Goal: Task Accomplishment & Management: Manage account settings

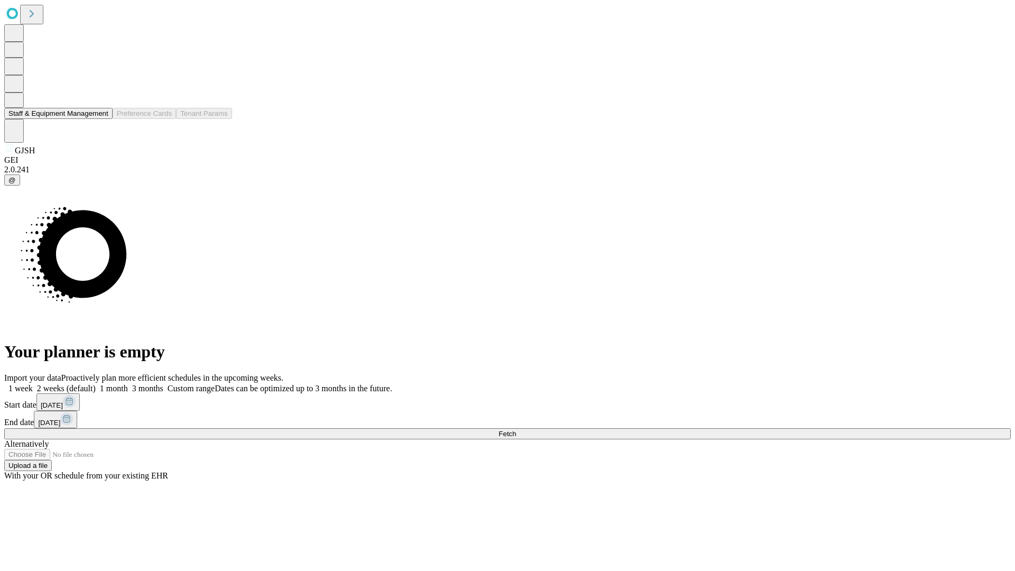
click at [99, 119] on button "Staff & Equipment Management" at bounding box center [58, 113] width 108 height 11
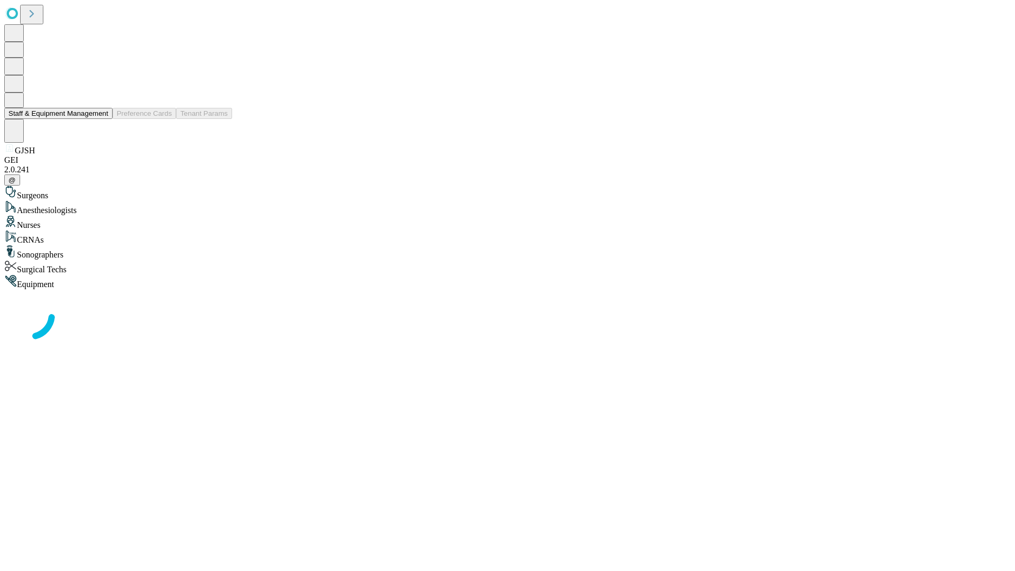
click at [101, 119] on button "Staff & Equipment Management" at bounding box center [58, 113] width 108 height 11
